Goal: Task Accomplishment & Management: Manage account settings

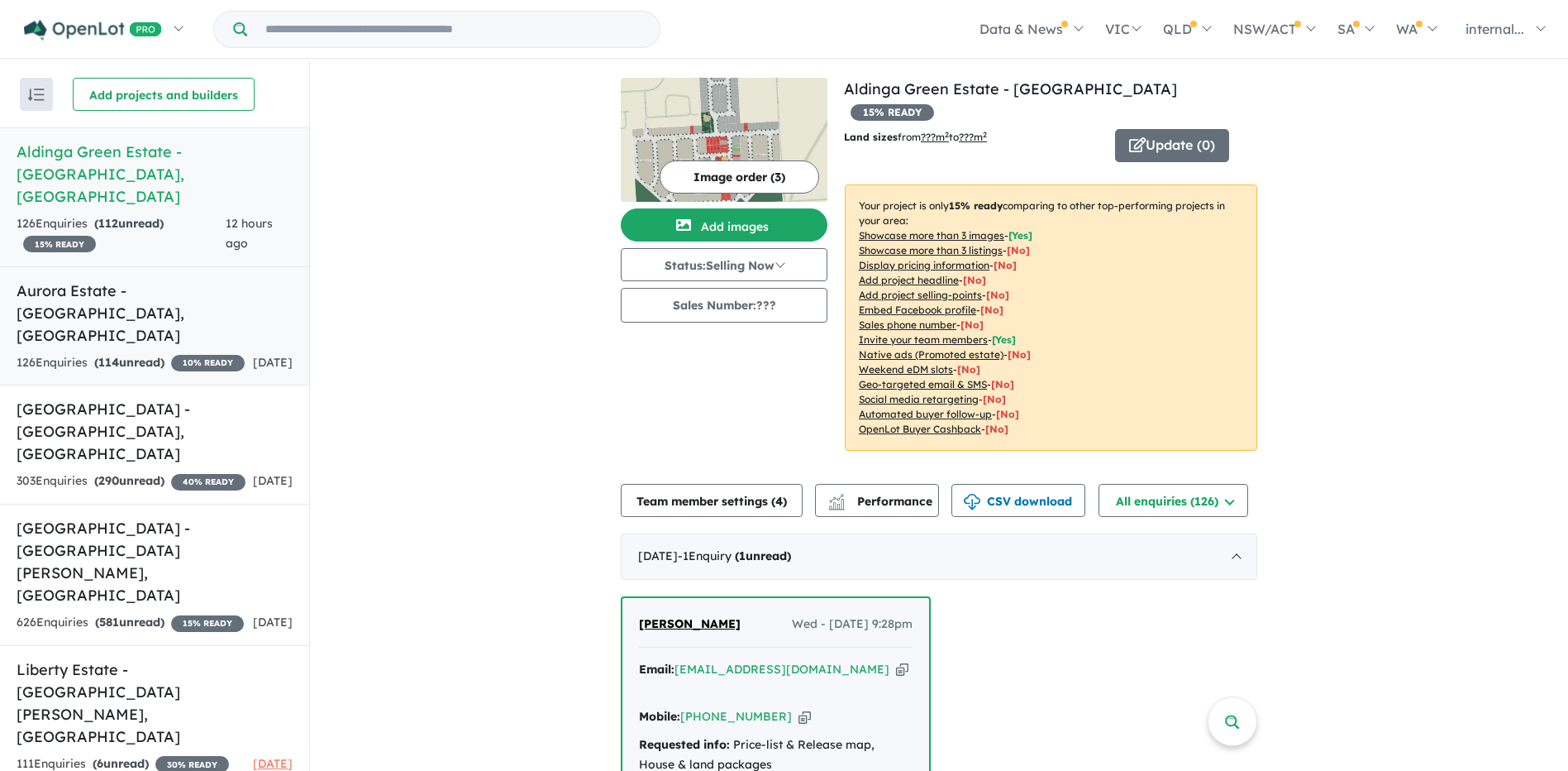
scroll to position [414, 0]
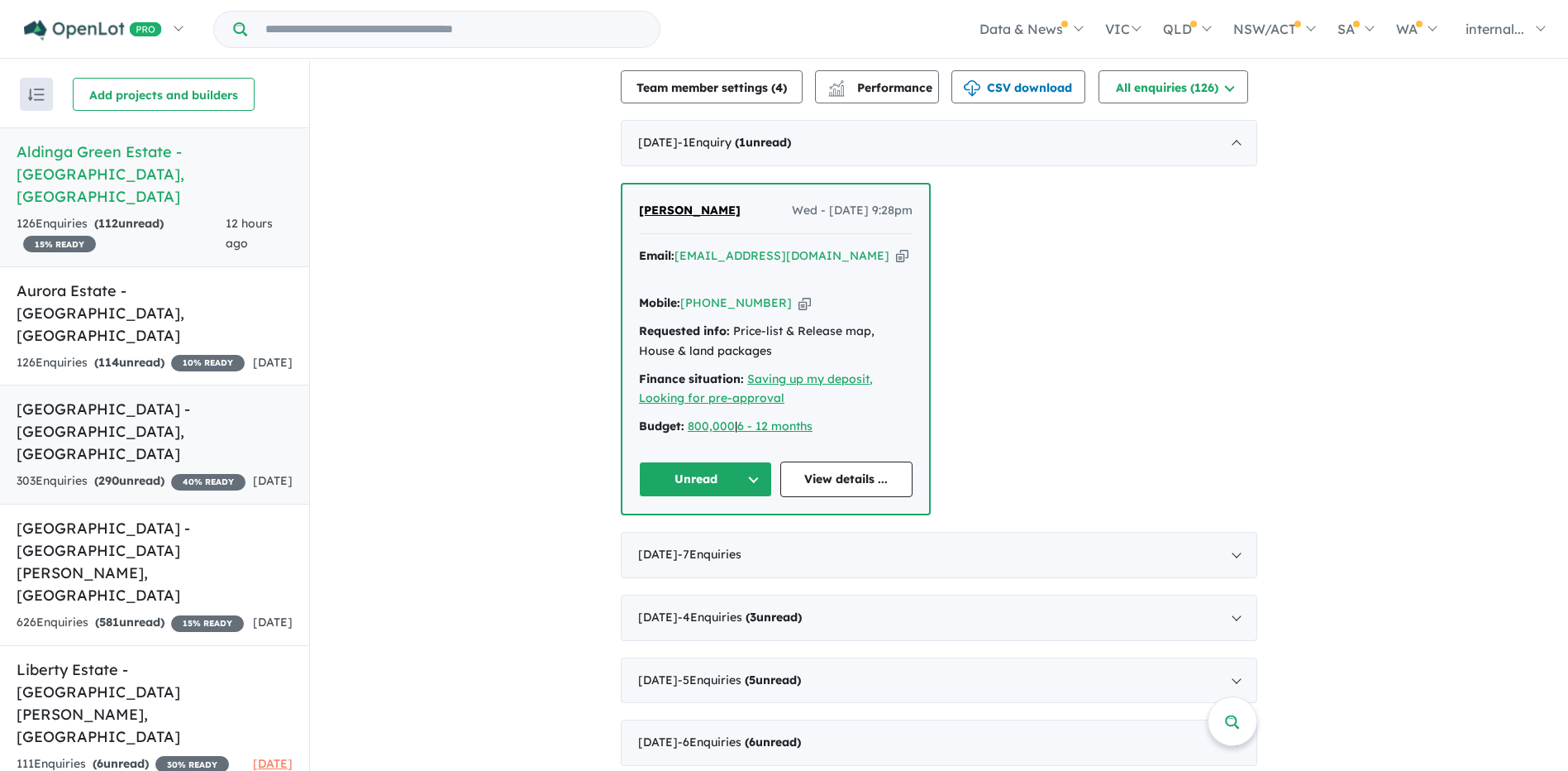
click at [152, 384] on link "[GEOGRAPHIC_DATA] - [GEOGRAPHIC_DATA] , [GEOGRAPHIC_DATA] 303 Enquir ies ( 290 …" at bounding box center [154, 444] width 309 height 120
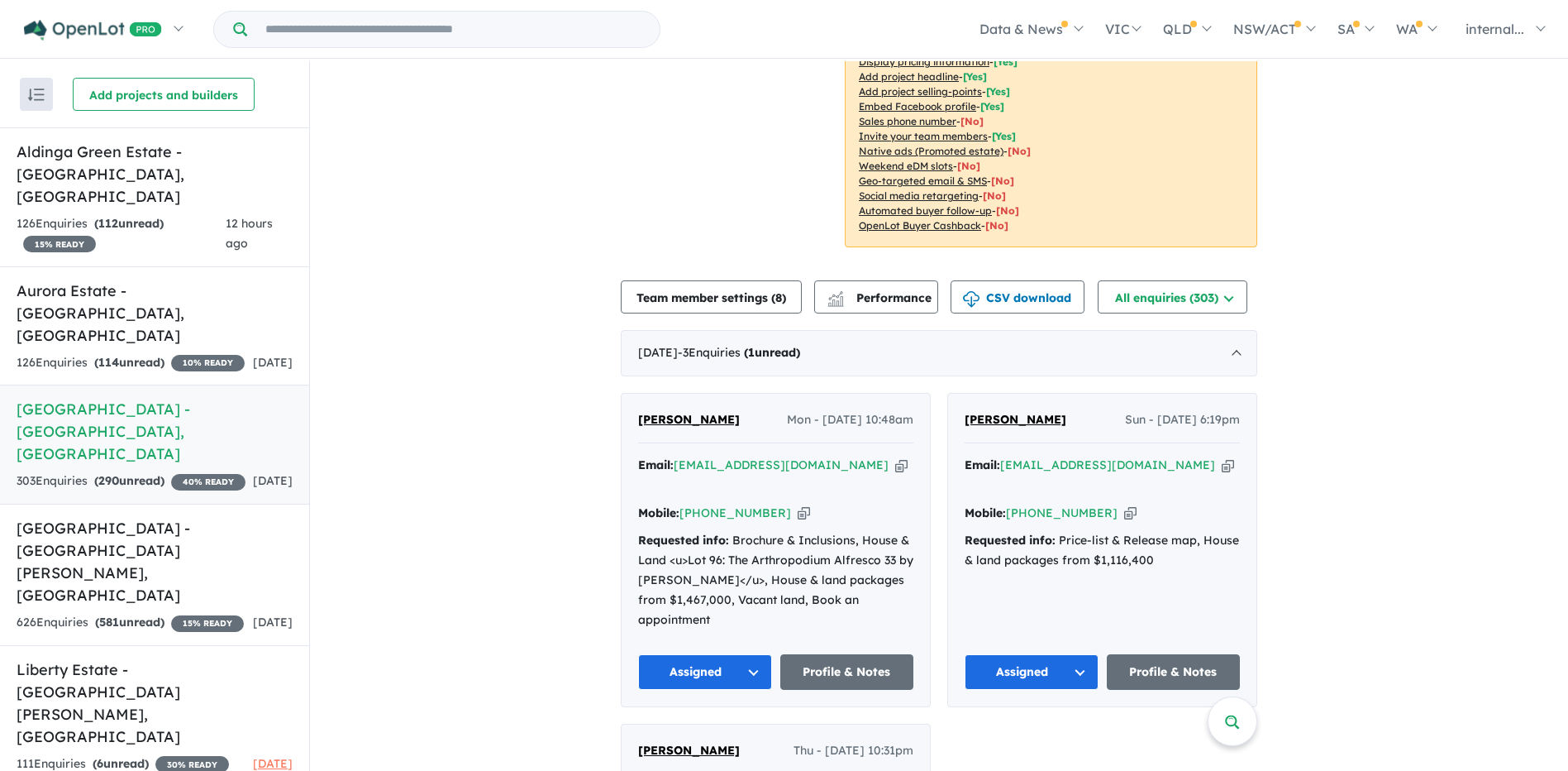
scroll to position [438, 0]
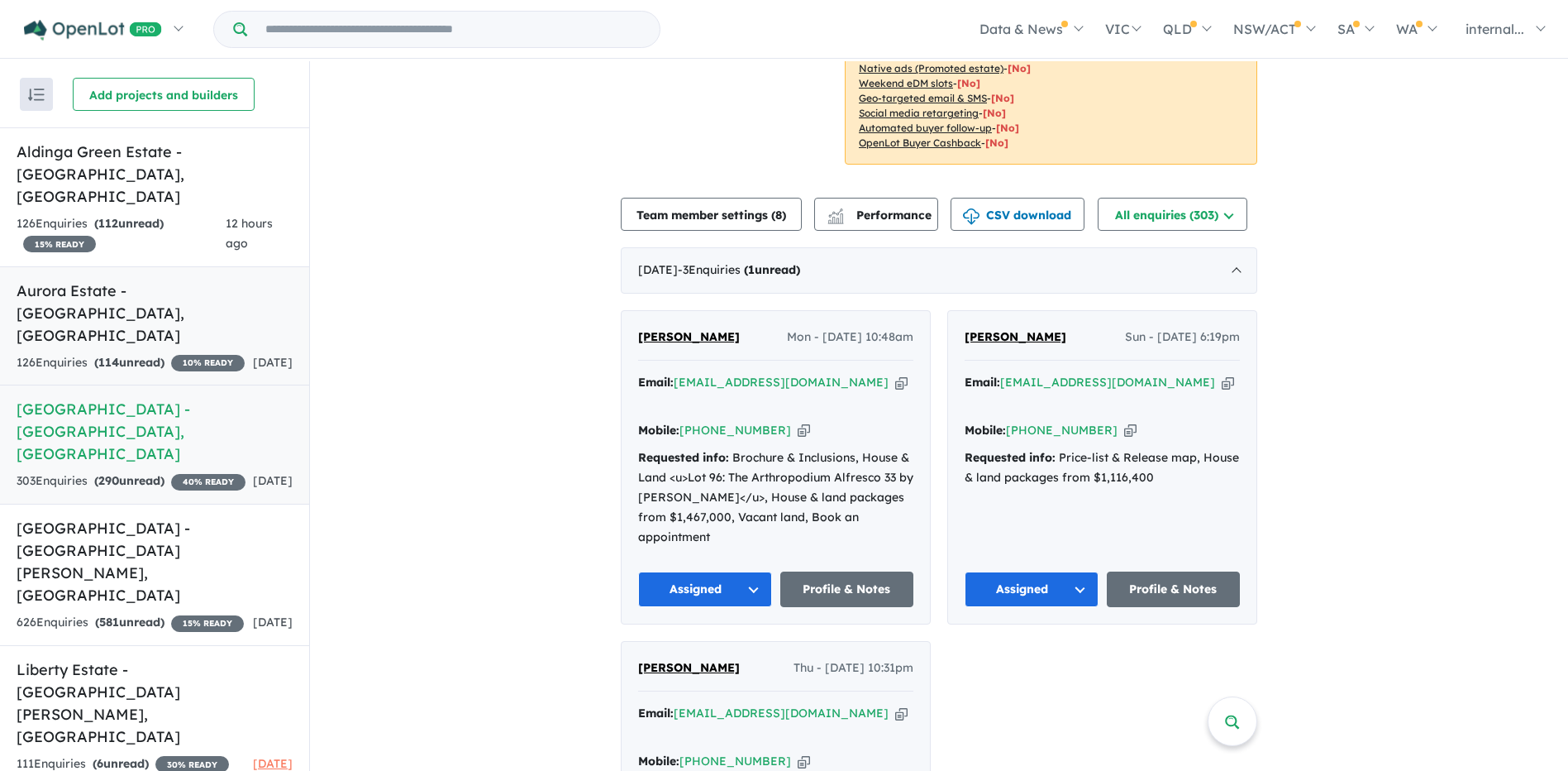
click at [101, 353] on div "126 Enquir ies ( 114 unread) 10 % READY" at bounding box center [130, 363] width 228 height 20
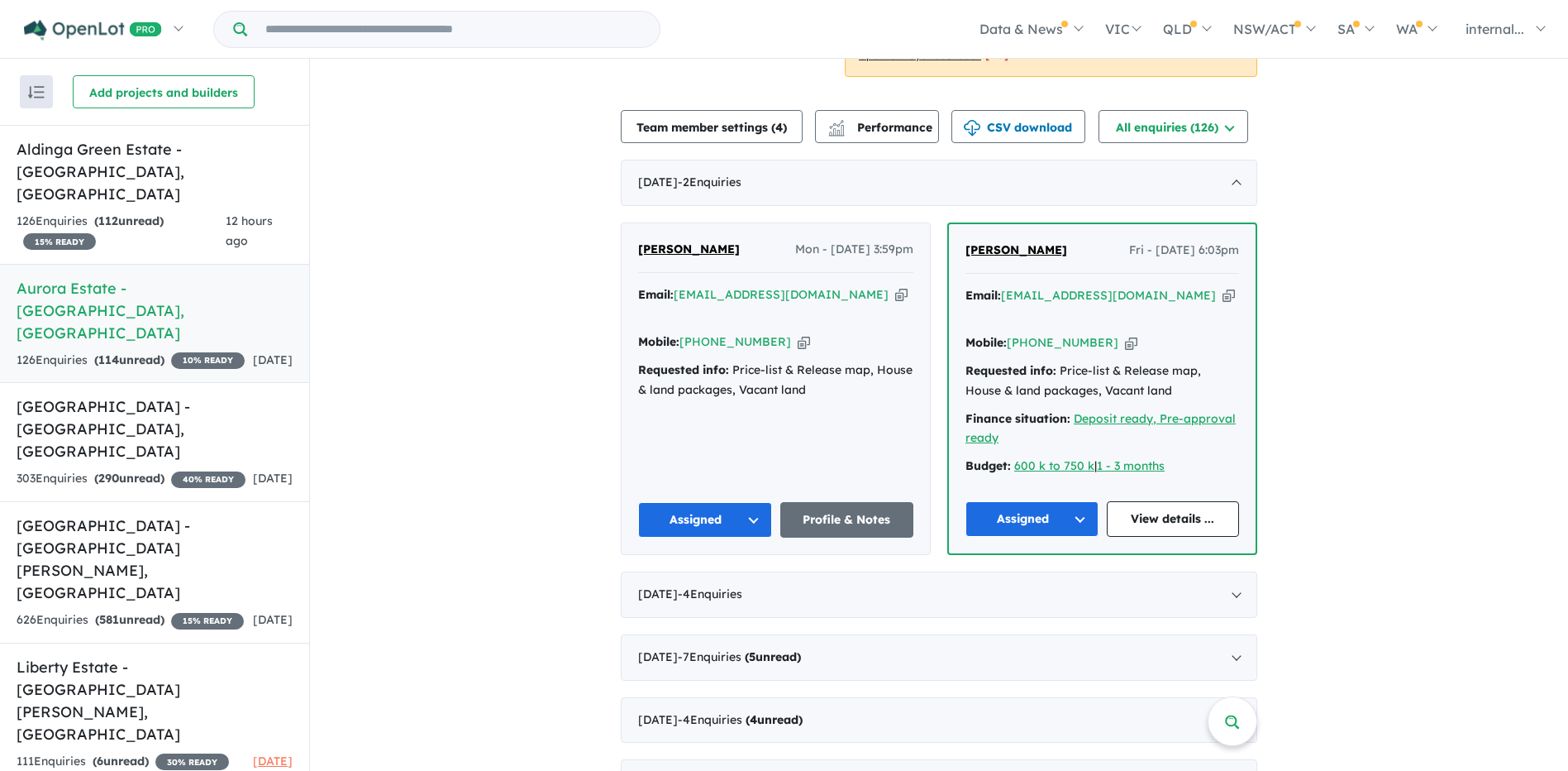
scroll to position [414, 0]
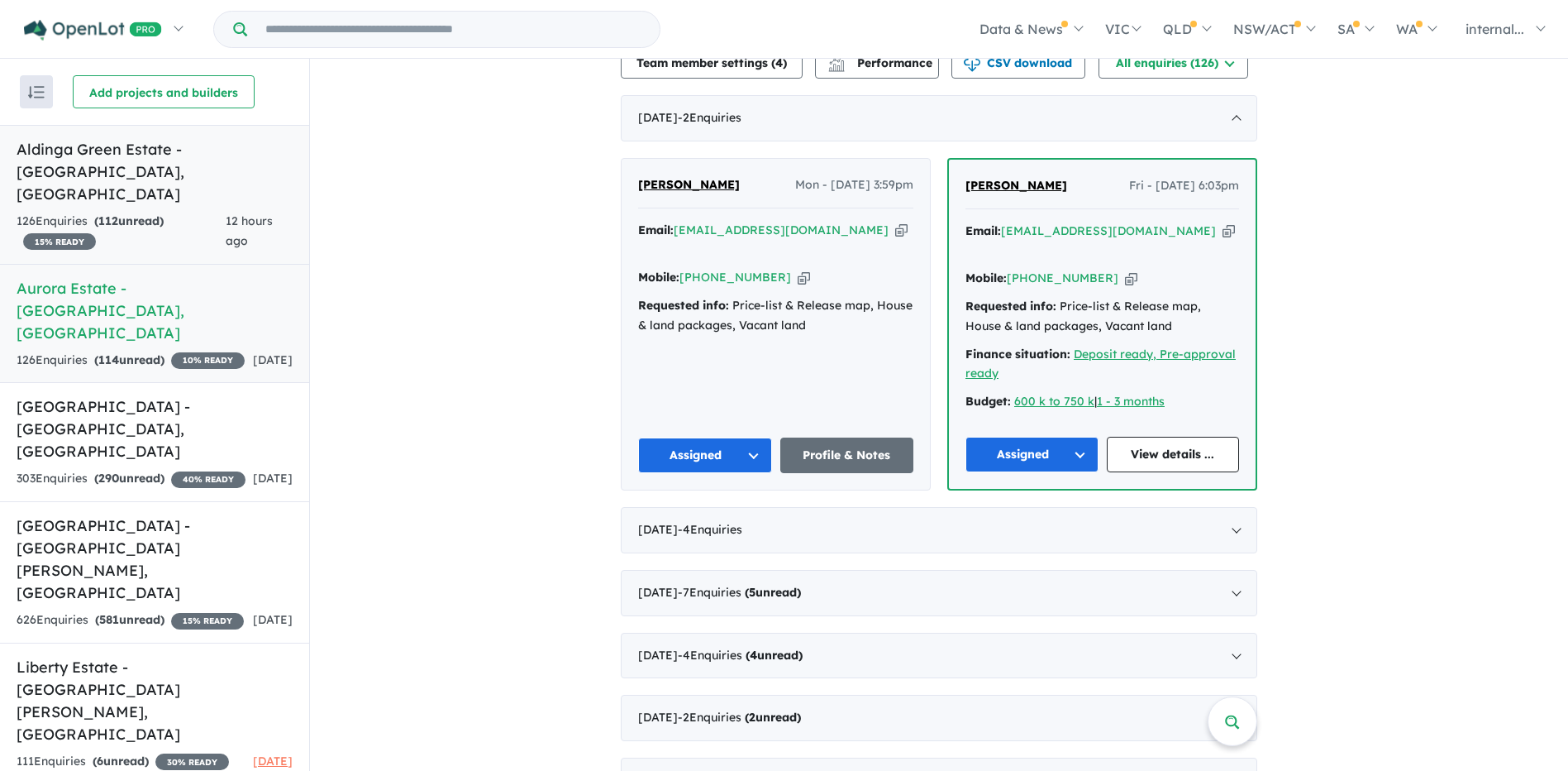
click at [156, 226] on div "126 Enquir ies ( 112 unread) 15 % READY" at bounding box center [120, 232] width 209 height 39
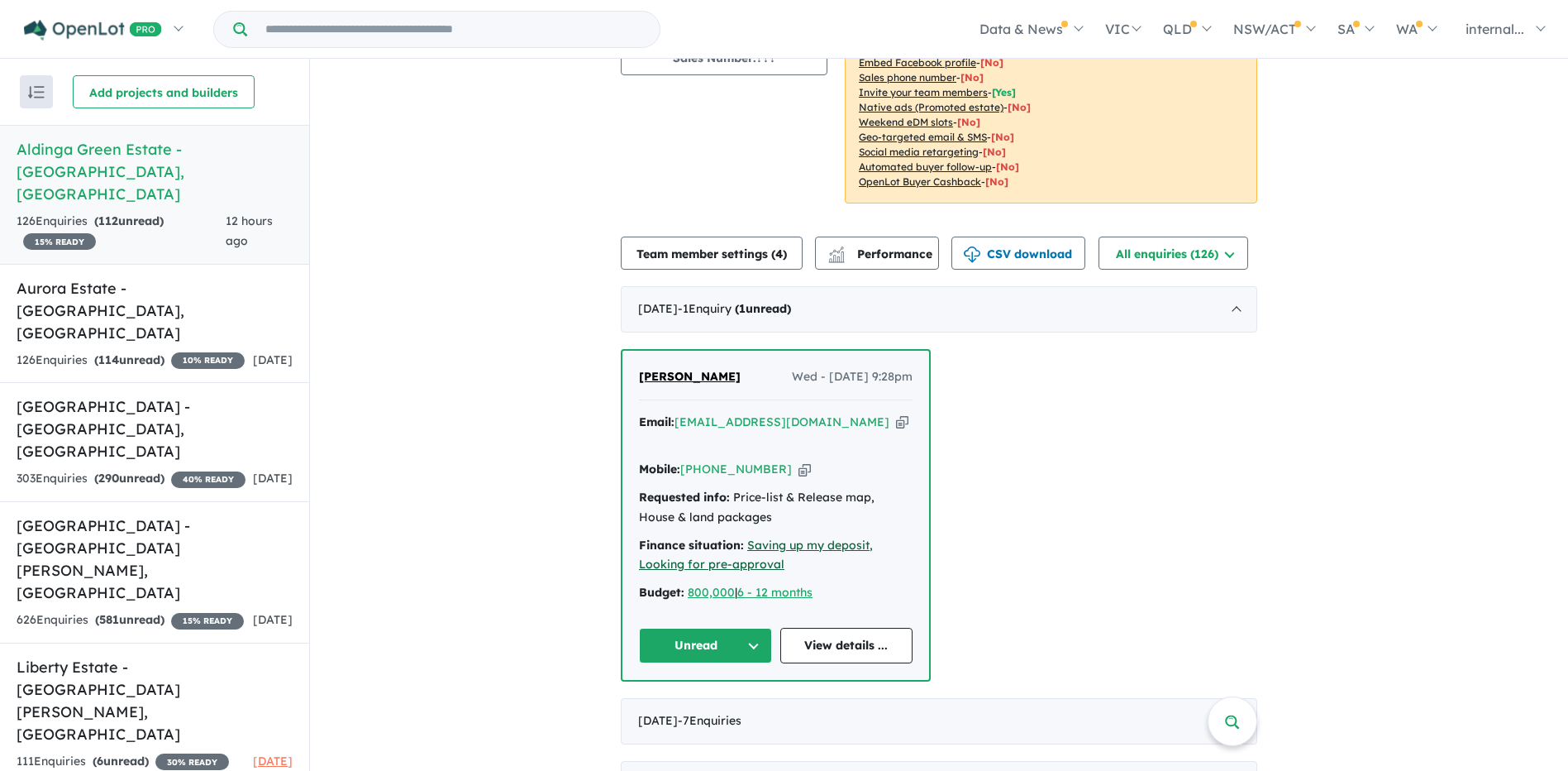
scroll to position [248, 0]
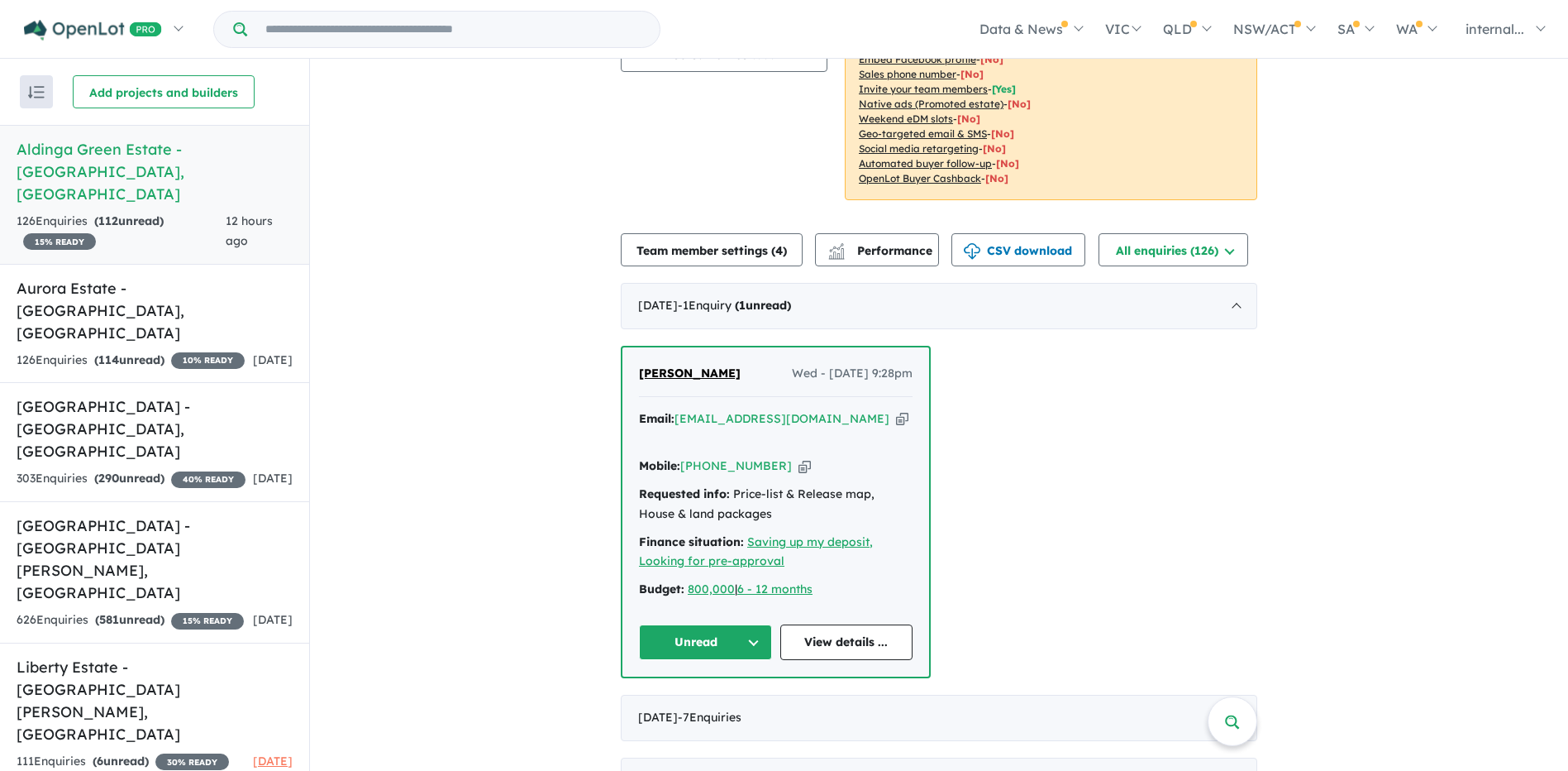
click at [896, 410] on icon "button" at bounding box center [902, 418] width 13 height 17
click at [728, 625] on button "Unread" at bounding box center [705, 643] width 133 height 36
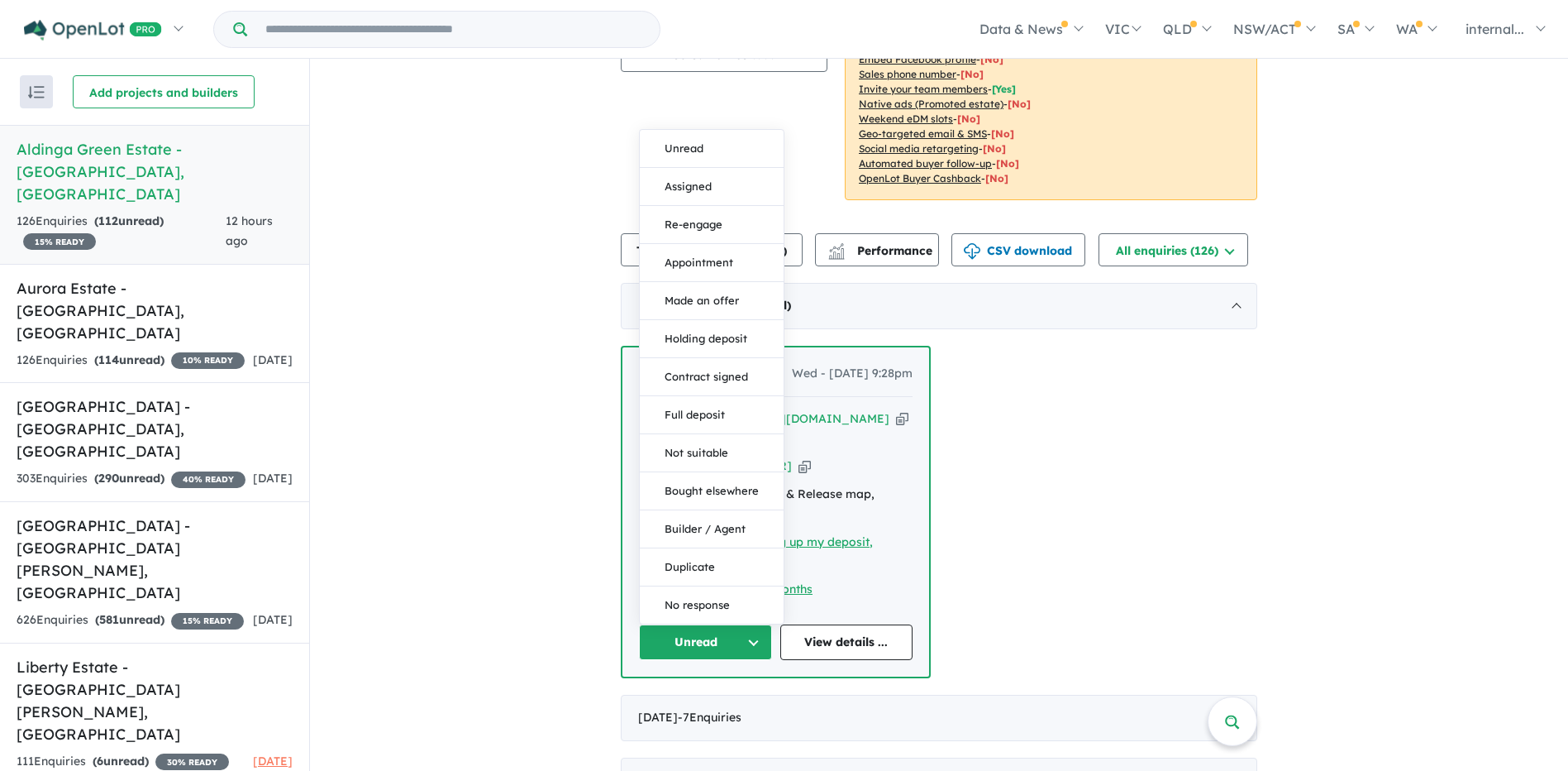
drag, startPoint x: 673, startPoint y: 136, endPoint x: 660, endPoint y: 130, distance: 14.3
click at [673, 168] on button "Assigned" at bounding box center [711, 187] width 144 height 38
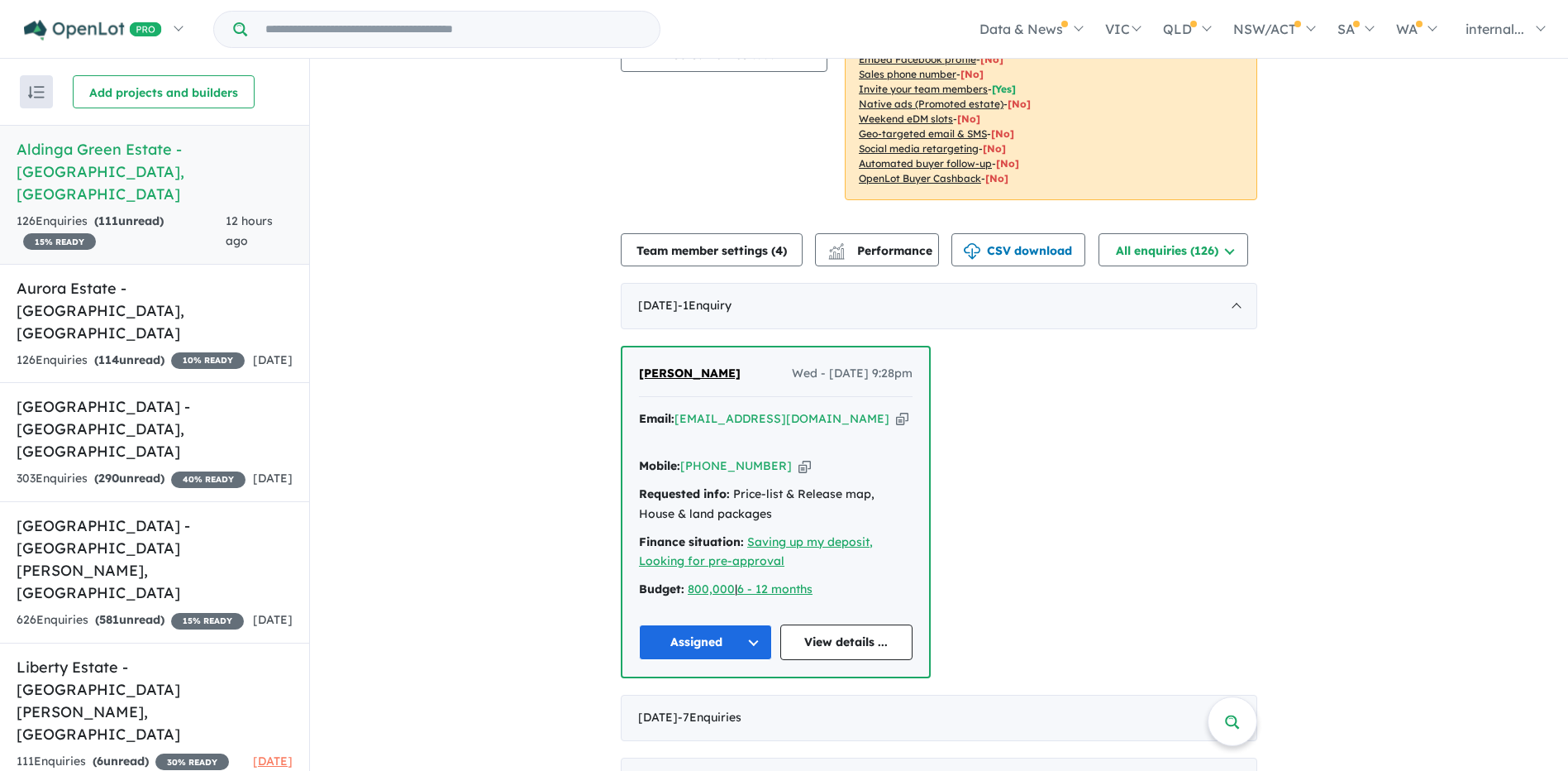
click at [896, 410] on icon "button" at bounding box center [902, 418] width 13 height 17
drag, startPoint x: 779, startPoint y: 421, endPoint x: 794, endPoint y: 434, distance: 19.8
click at [798, 458] on icon "button" at bounding box center [805, 466] width 13 height 17
